Goal: Check status: Check status

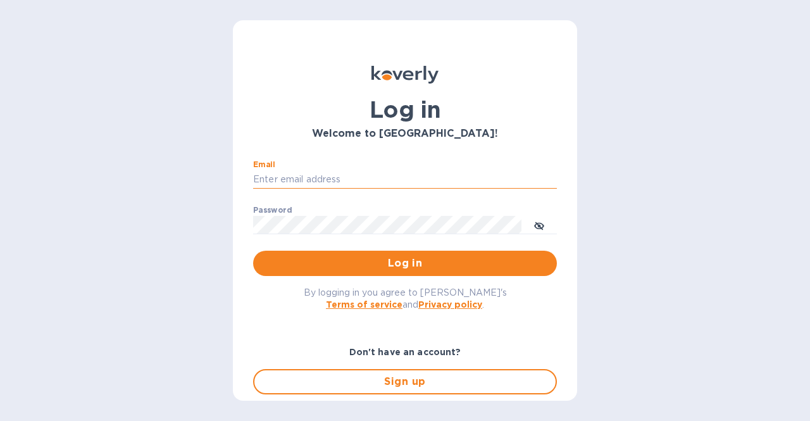
type input "[EMAIL_ADDRESS][DOMAIN_NAME]"
click at [253, 251] on button "Log in" at bounding box center [405, 263] width 304 height 25
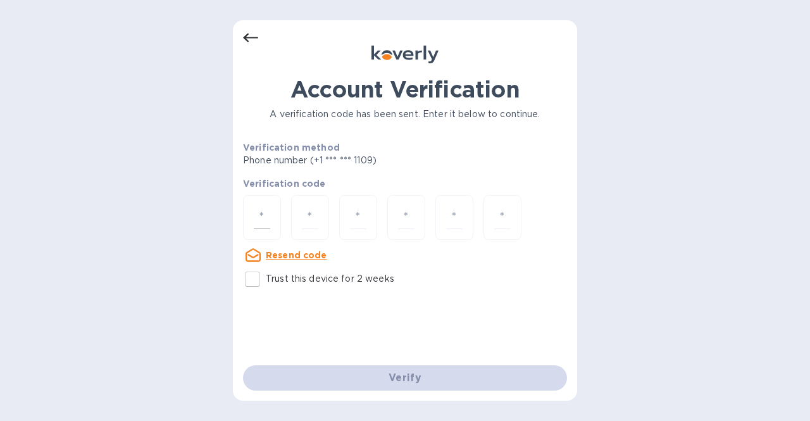
click at [258, 221] on input "number" at bounding box center [262, 217] width 16 height 23
type input "6"
type input "2"
type input "9"
type input "1"
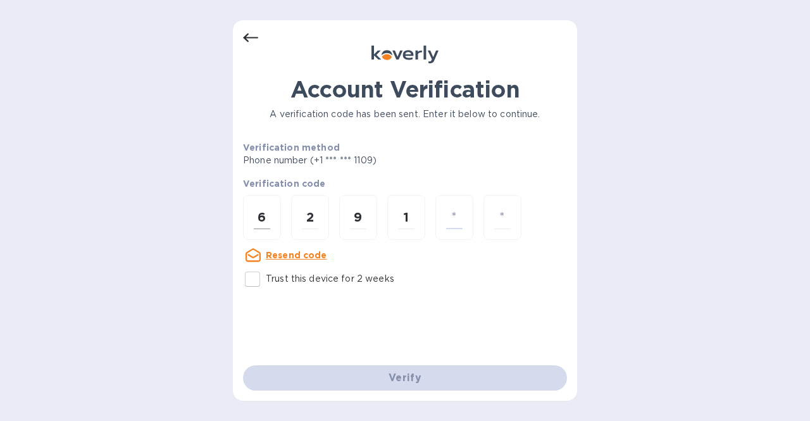
type input "1"
type input "5"
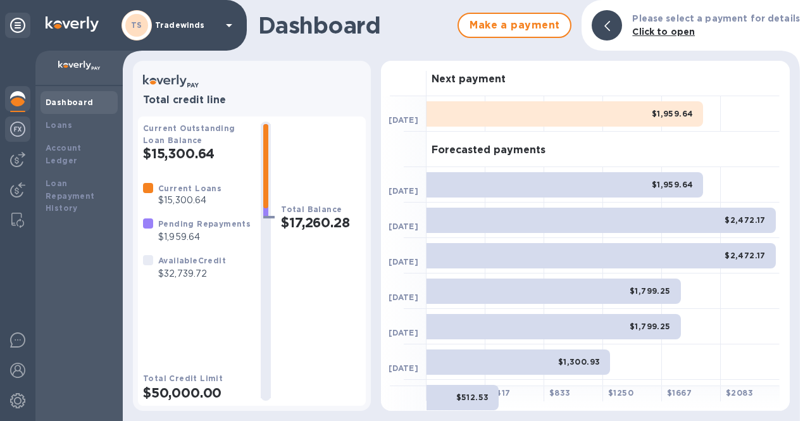
click at [14, 128] on img at bounding box center [17, 129] width 15 height 15
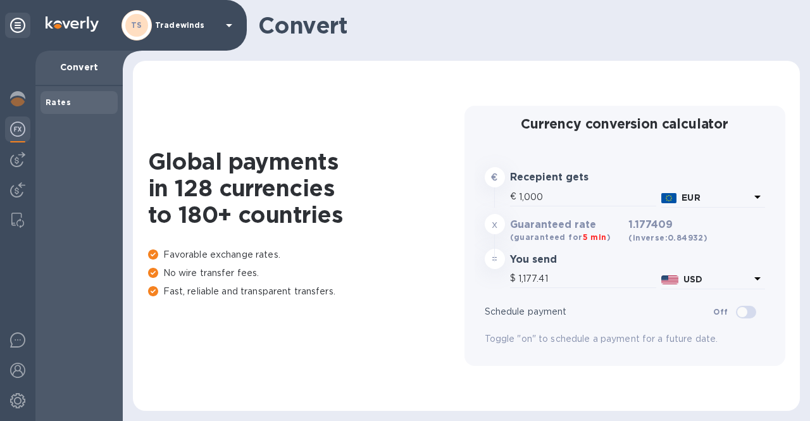
type input "1,177.41"
click at [19, 156] on img at bounding box center [17, 159] width 15 height 15
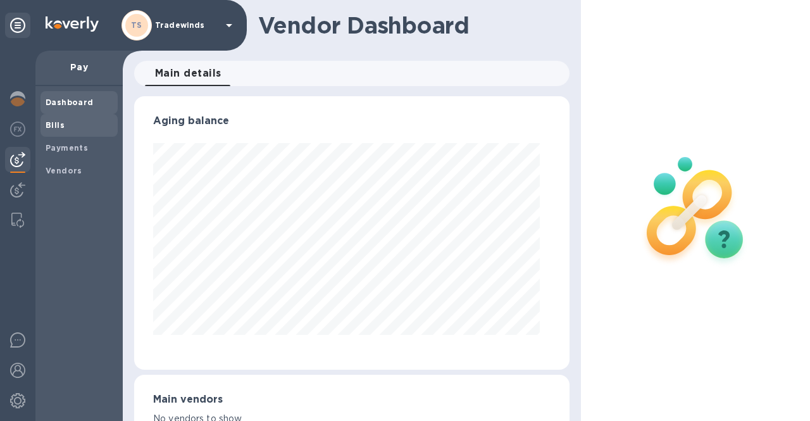
scroll to position [273, 424]
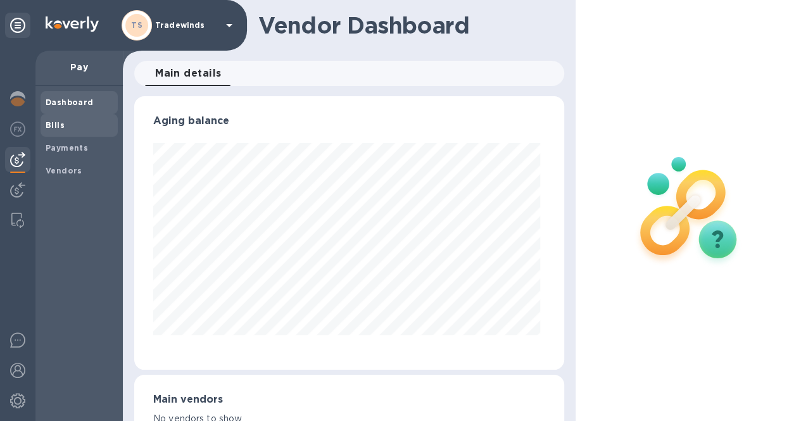
click at [70, 122] on span "Bills" at bounding box center [79, 125] width 67 height 13
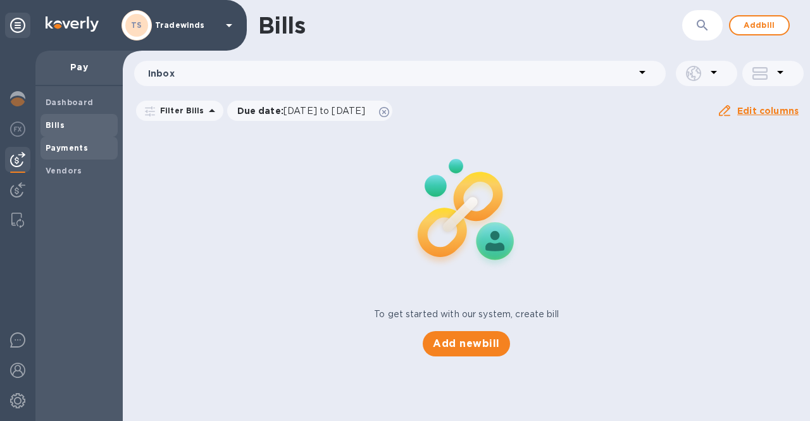
click at [73, 142] on span "Payments" at bounding box center [67, 148] width 42 height 13
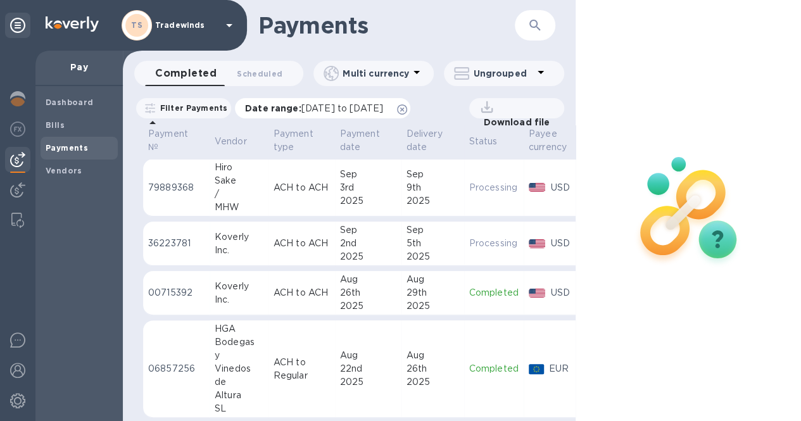
click at [339, 99] on div "Date range : 08/03/2025 to 09/04/2025" at bounding box center [322, 108] width 175 height 20
click at [359, 108] on span "08/03/2025 to 09/04/2025" at bounding box center [342, 108] width 82 height 10
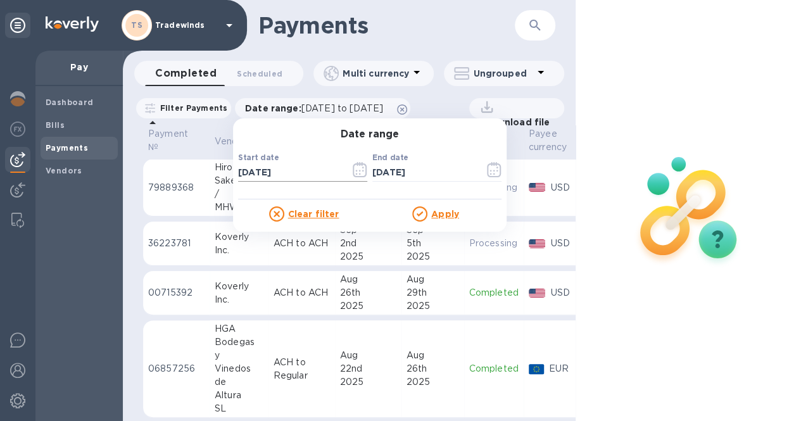
click at [364, 168] on icon "button" at bounding box center [363, 168] width 2 height 2
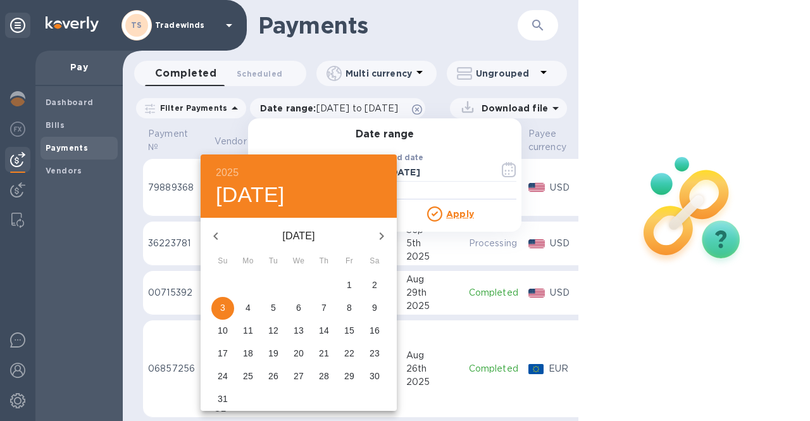
click at [381, 234] on icon "button" at bounding box center [382, 236] width 4 height 8
click at [298, 287] on p "3" at bounding box center [298, 285] width 5 height 13
type input "09/03/2025"
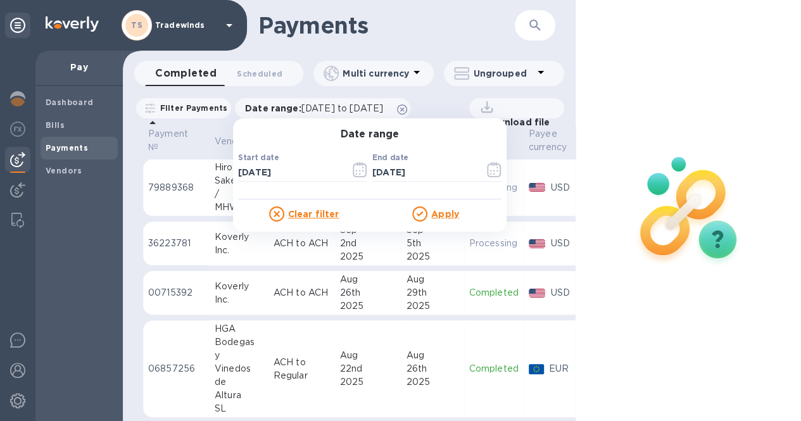
click at [448, 216] on u "Apply" at bounding box center [445, 214] width 28 height 10
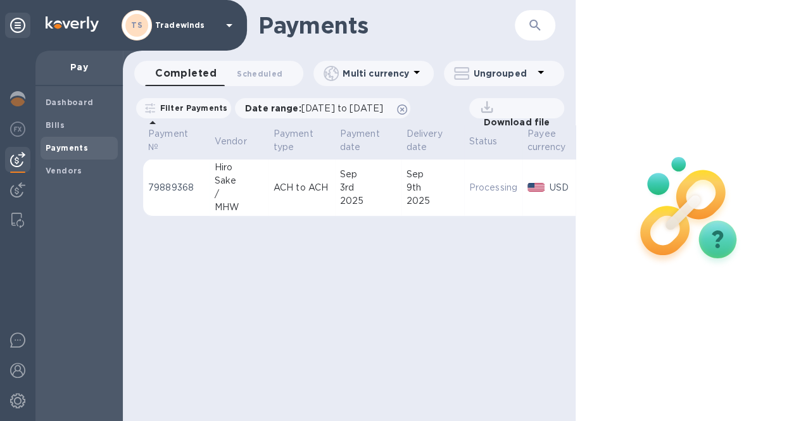
click at [484, 191] on p "Processing" at bounding box center [493, 187] width 48 height 13
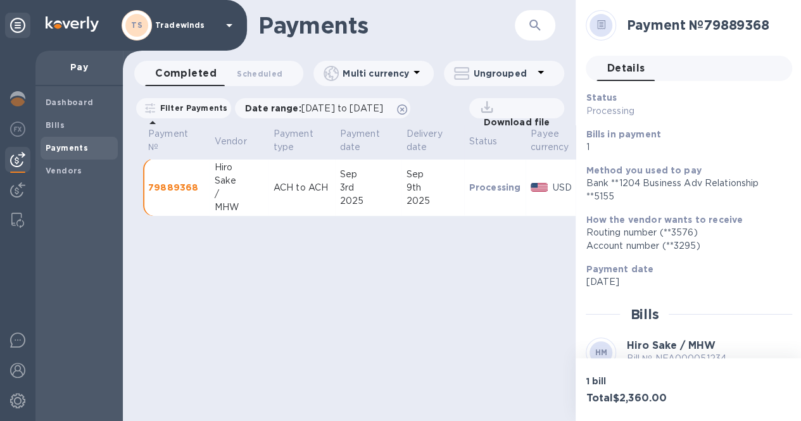
click at [510, 121] on p "Download file" at bounding box center [514, 122] width 72 height 13
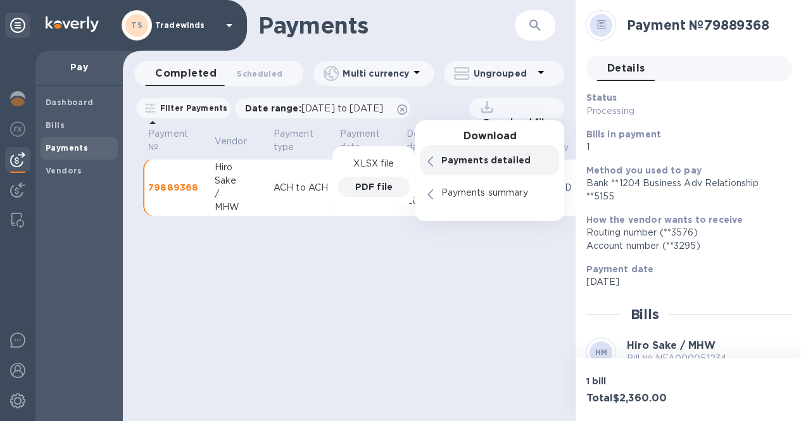
click at [387, 191] on p "PDF file" at bounding box center [373, 186] width 37 height 13
click at [375, 190] on p "PDF file" at bounding box center [373, 186] width 37 height 13
click at [12, 399] on img at bounding box center [17, 400] width 15 height 15
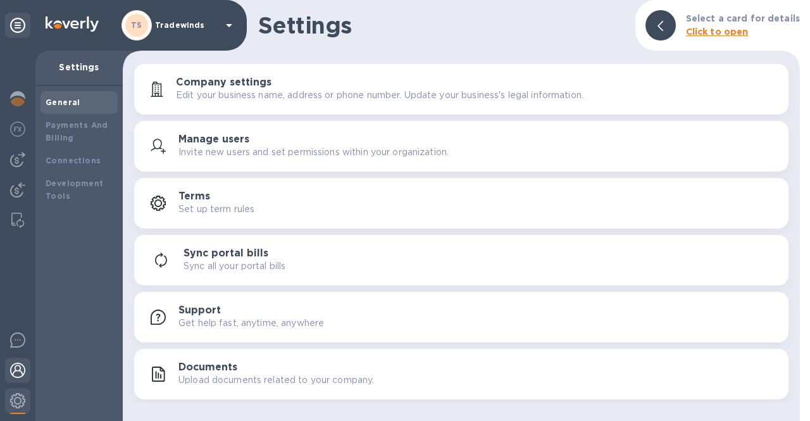
click at [15, 366] on img at bounding box center [17, 370] width 15 height 15
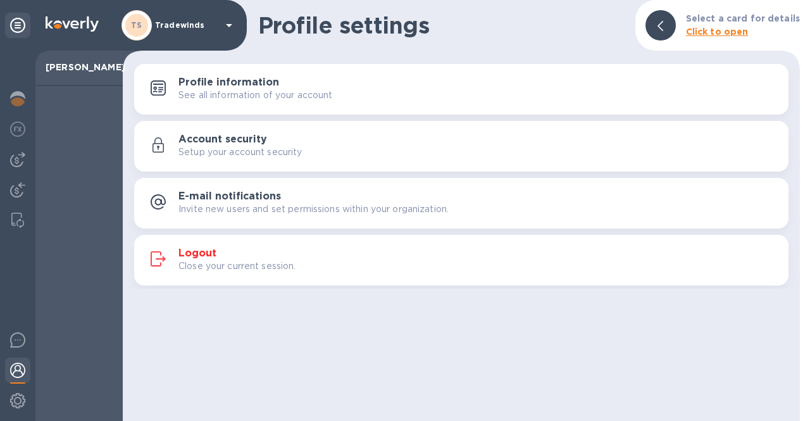
click at [215, 260] on p "Close your current session." at bounding box center [238, 266] width 118 height 13
